Goal: Task Accomplishment & Management: Use online tool/utility

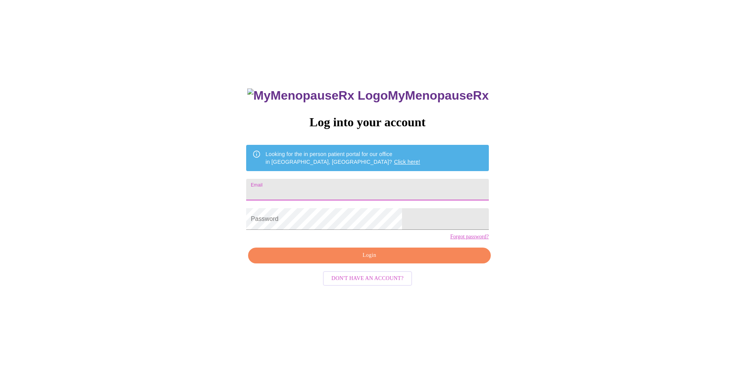
click at [330, 184] on input "Email" at bounding box center [367, 190] width 242 height 22
type input "[EMAIL_ADDRESS][DOMAIN_NAME]"
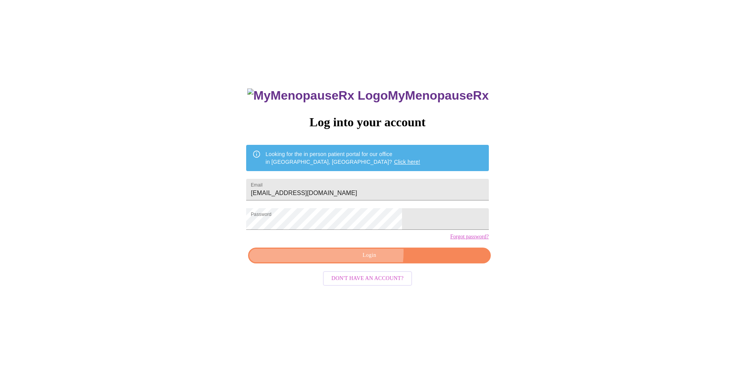
click at [356, 260] on span "Login" at bounding box center [369, 255] width 225 height 10
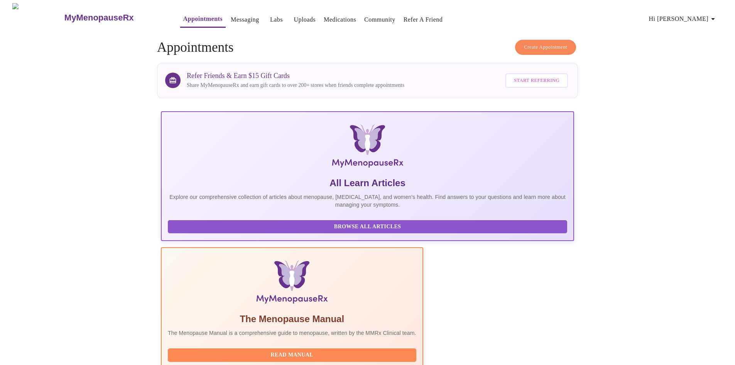
scroll to position [58, 0]
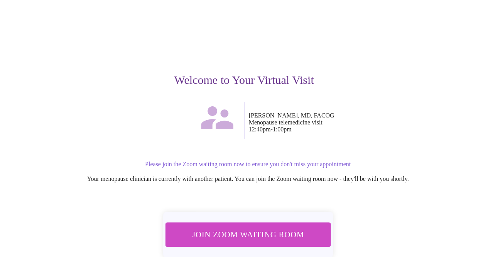
scroll to position [51, 0]
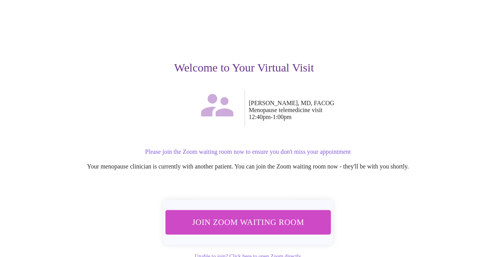
click at [239, 217] on span "Join Zoom Waiting Room" at bounding box center [247, 222] width 145 height 14
